Goal: Information Seeking & Learning: Learn about a topic

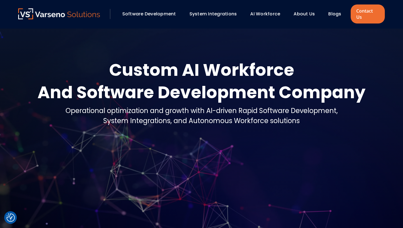
checkbox input "true"
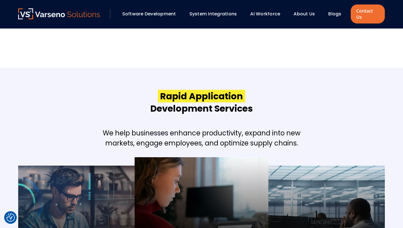
scroll to position [467, 0]
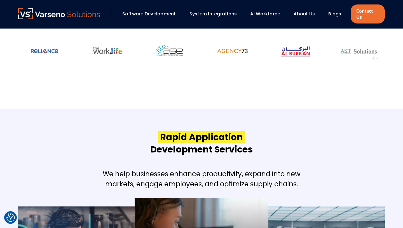
click at [208, 13] on link "System Integrations" at bounding box center [214, 14] width 48 height 6
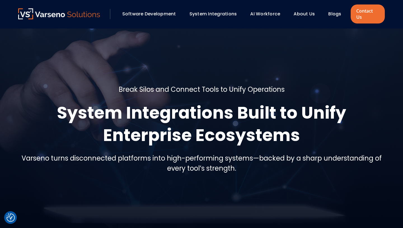
click at [94, 16] on img at bounding box center [59, 13] width 82 height 11
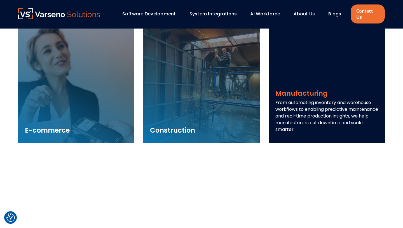
scroll to position [800, 0]
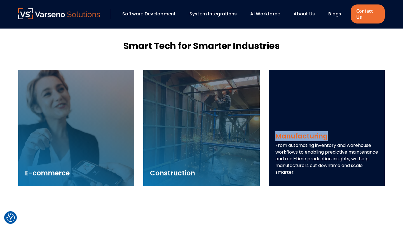
drag, startPoint x: 335, startPoint y: 131, endPoint x: 271, endPoint y: 129, distance: 63.9
click at [271, 129] on div "Manufacturing From automating inventory and warehouse workflows to enabling pre…" at bounding box center [327, 156] width 116 height 62
copy h3 "Manufacturing"
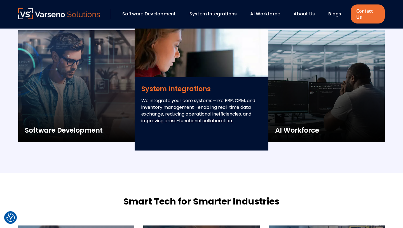
scroll to position [604, 0]
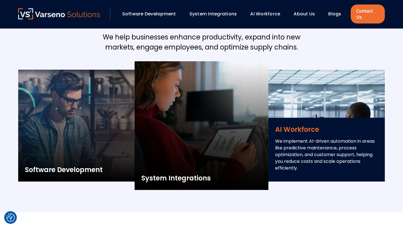
drag, startPoint x: 319, startPoint y: 124, endPoint x: 277, endPoint y: 124, distance: 42.6
click at [277, 125] on h3 "AI Workforce" at bounding box center [326, 130] width 103 height 10
copy h3 "AI Workforce"
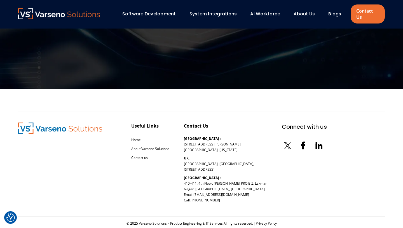
scroll to position [1841, 0]
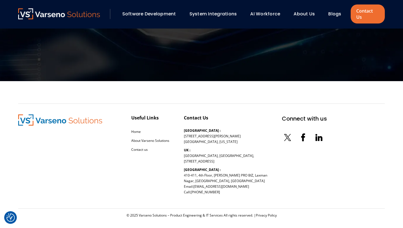
click at [295, 11] on link "About Us" at bounding box center [304, 14] width 21 height 6
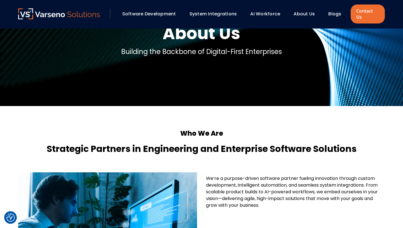
scroll to position [53, 0]
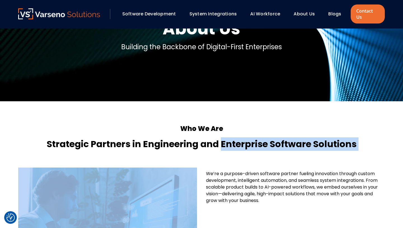
drag, startPoint x: 222, startPoint y: 139, endPoint x: 358, endPoint y: 146, distance: 135.7
click at [358, 146] on div "Who We Are Strategic Partners in Engineering and Enterprise Software Solutions …" at bounding box center [202, 229] width 378 height 256
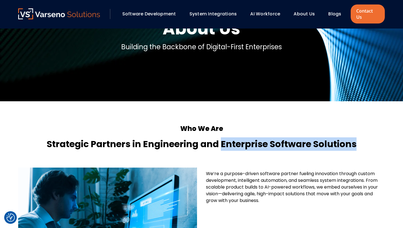
drag, startPoint x: 222, startPoint y: 136, endPoint x: 363, endPoint y: 136, distance: 141.2
click at [363, 138] on h4 "Strategic Partners in Engineering and Enterprise Software Solutions" at bounding box center [201, 144] width 367 height 13
copy h4 "Enterprise Software Solutions"
